Goal: Task Accomplishment & Management: Complete application form

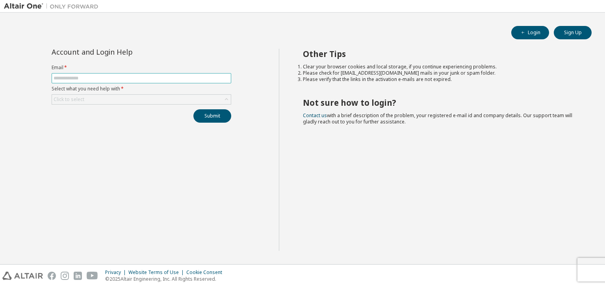
click at [126, 75] on input "text" at bounding box center [142, 78] width 176 height 6
type input "**********"
click at [130, 100] on div "Click to select" at bounding box center [141, 99] width 179 height 9
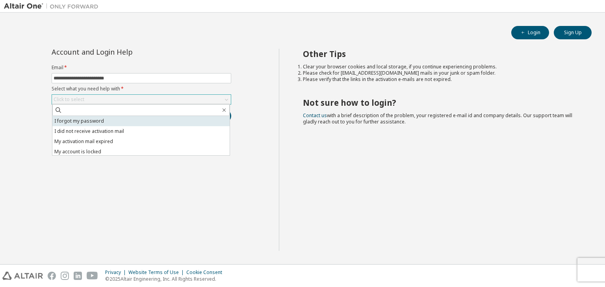
click at [123, 123] on li "I forgot my password" at bounding box center [140, 121] width 177 height 10
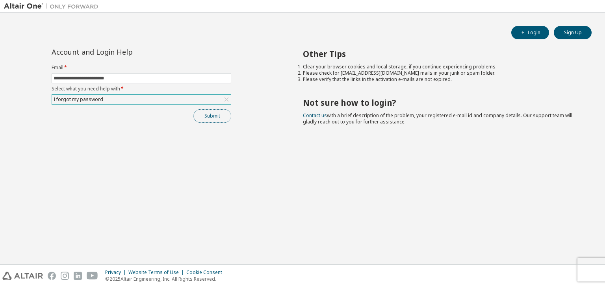
click at [201, 116] on button "Submit" at bounding box center [212, 115] width 38 height 13
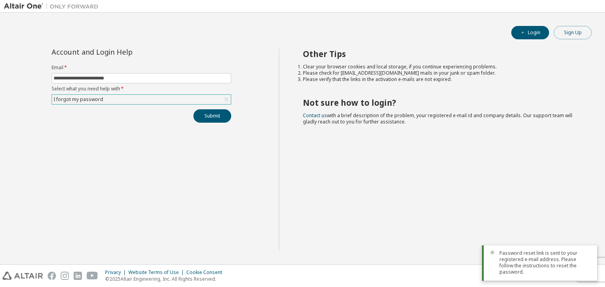
click at [580, 31] on button "Sign Up" at bounding box center [572, 32] width 38 height 13
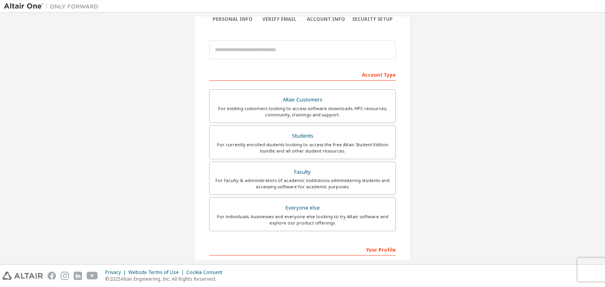
scroll to position [74, 0]
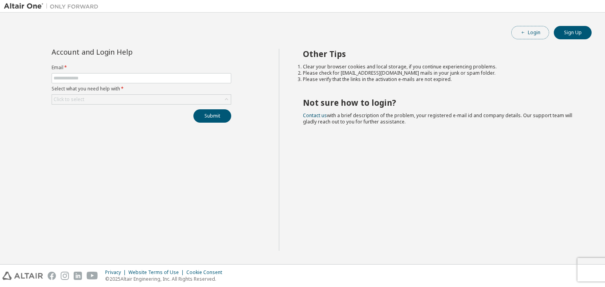
click at [525, 28] on button "Login" at bounding box center [530, 32] width 38 height 13
